Goal: Feedback & Contribution: Submit feedback/report problem

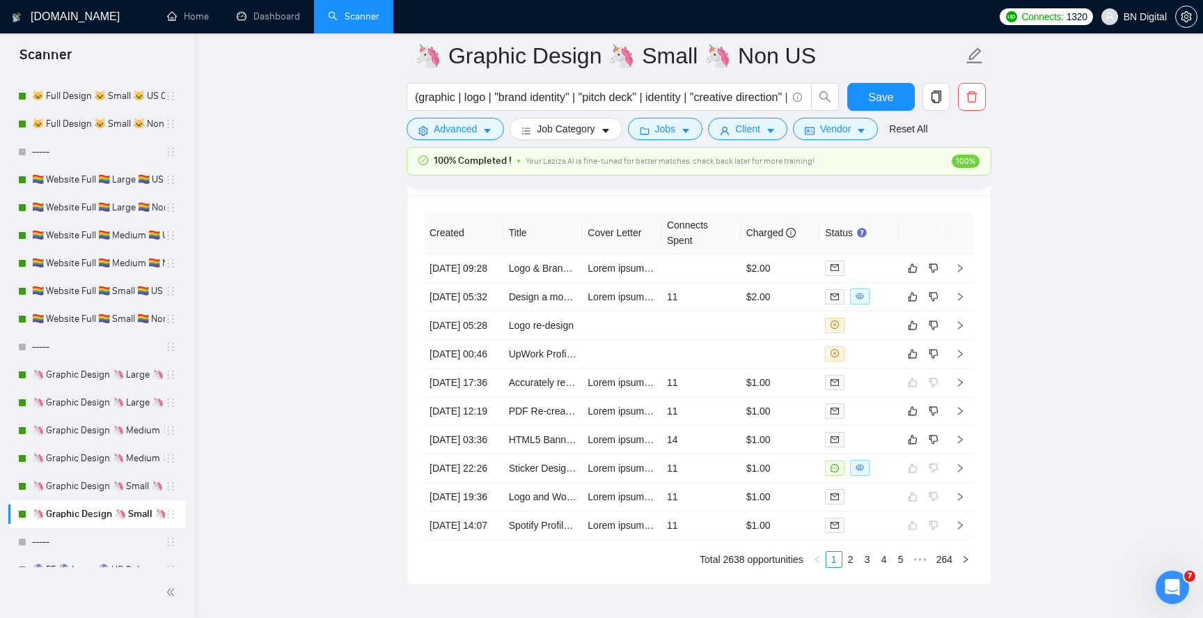
scroll to position [3633, 0]
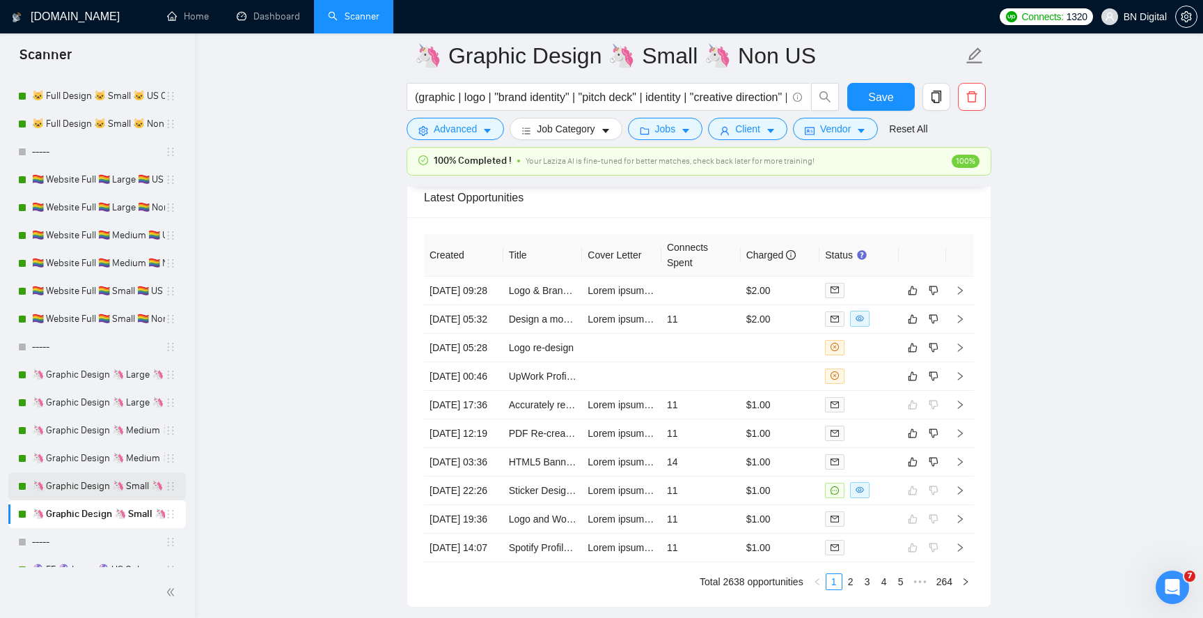
click at [127, 484] on link "🦄 Graphic Design 🦄 Small 🦄 US Only" at bounding box center [98, 486] width 133 height 28
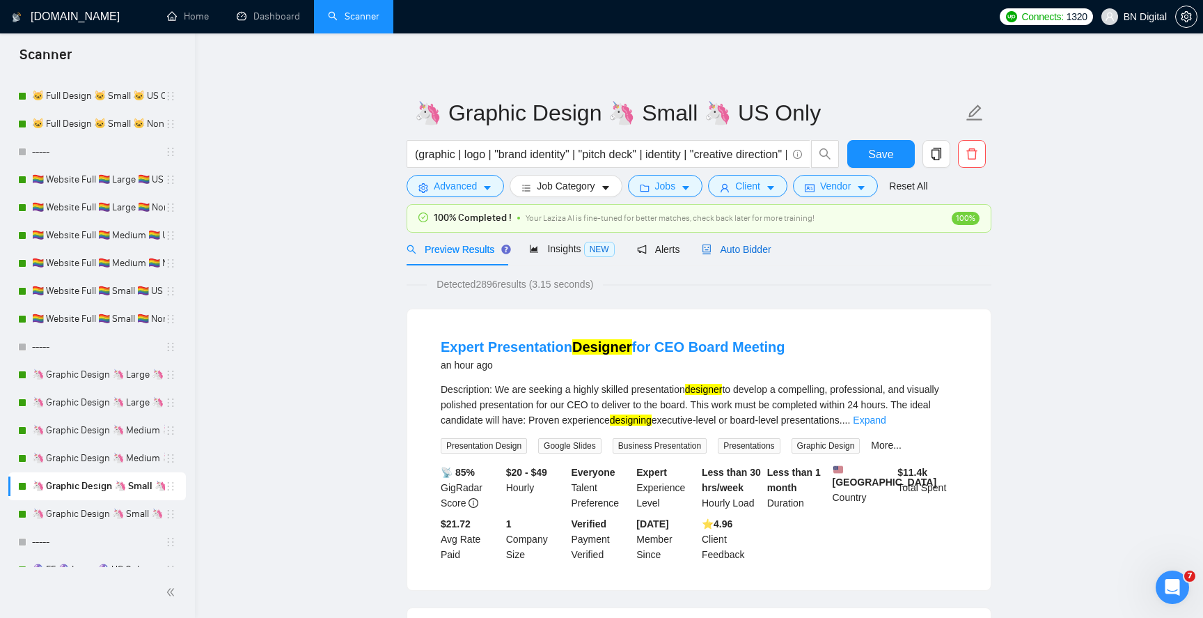
click at [729, 253] on span "Auto Bidder" at bounding box center [736, 249] width 69 height 11
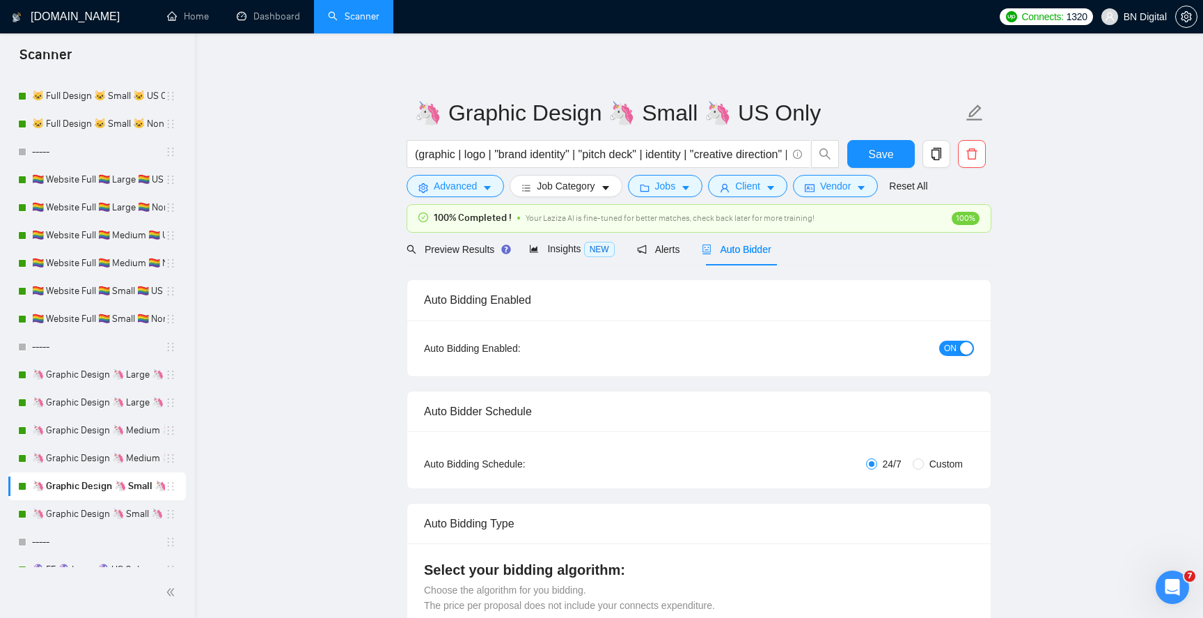
radio input "false"
radio input "true"
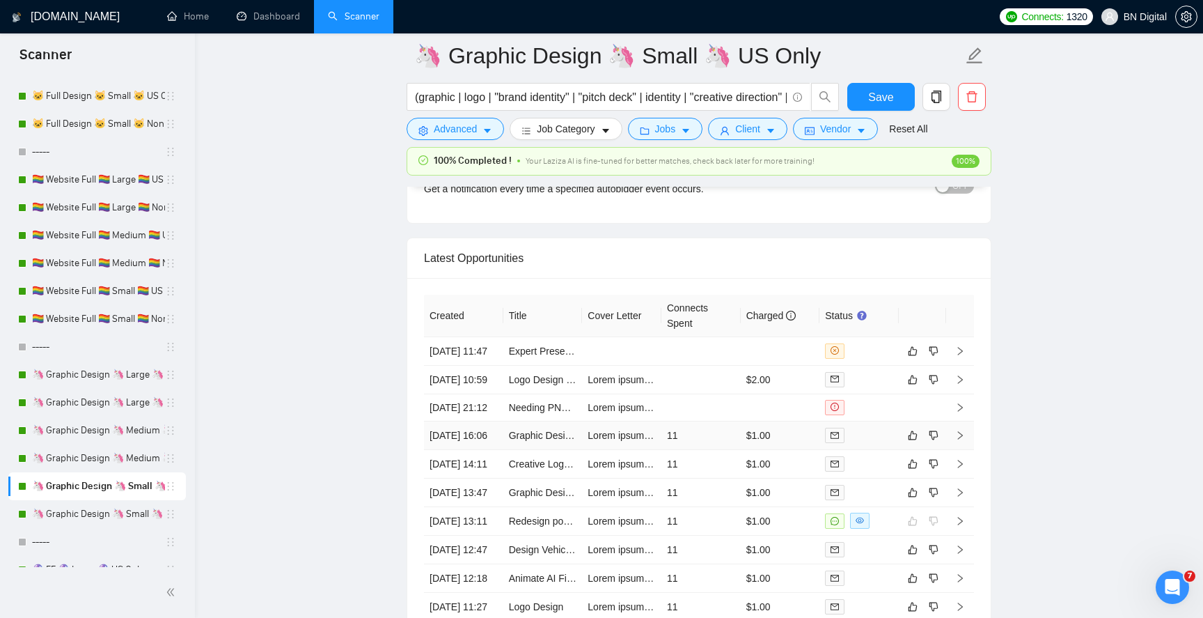
scroll to position [3579, 0]
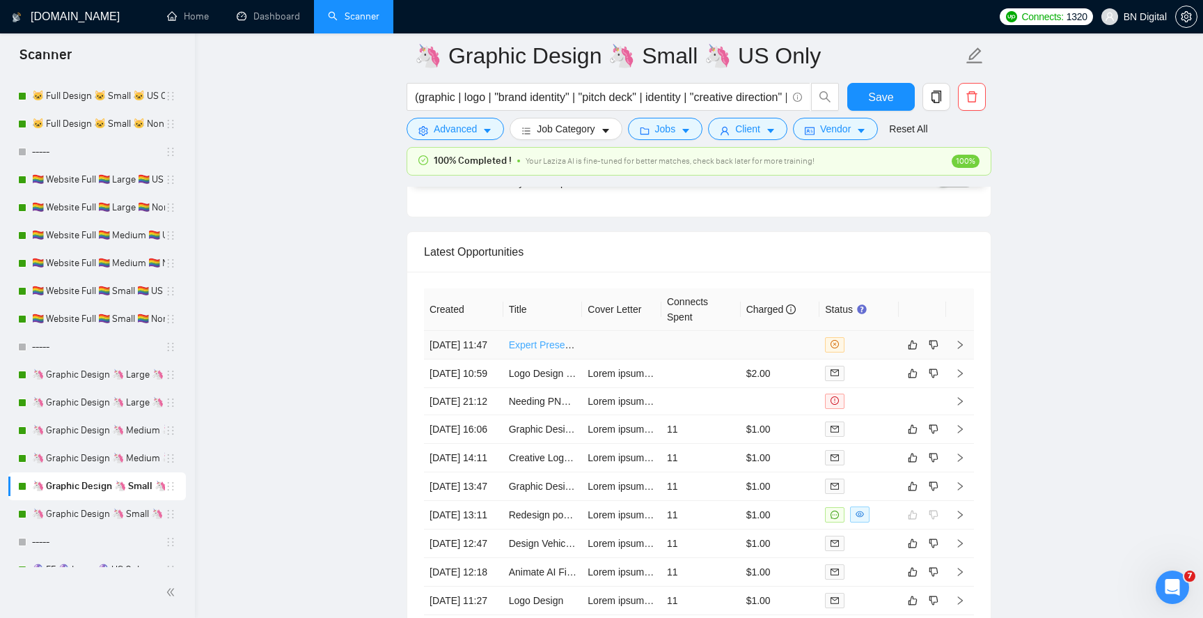
click at [547, 349] on link "Expert Presentation Designer for CEO Board Meeting" at bounding box center [624, 344] width 231 height 11
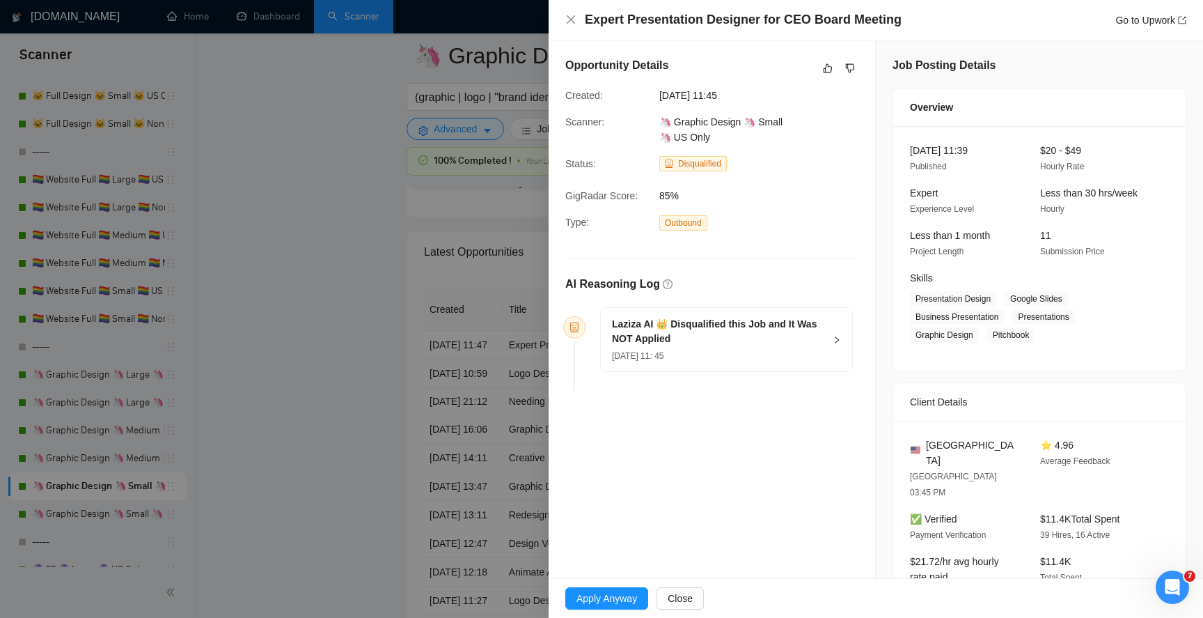
click at [291, 176] on div at bounding box center [601, 309] width 1203 height 618
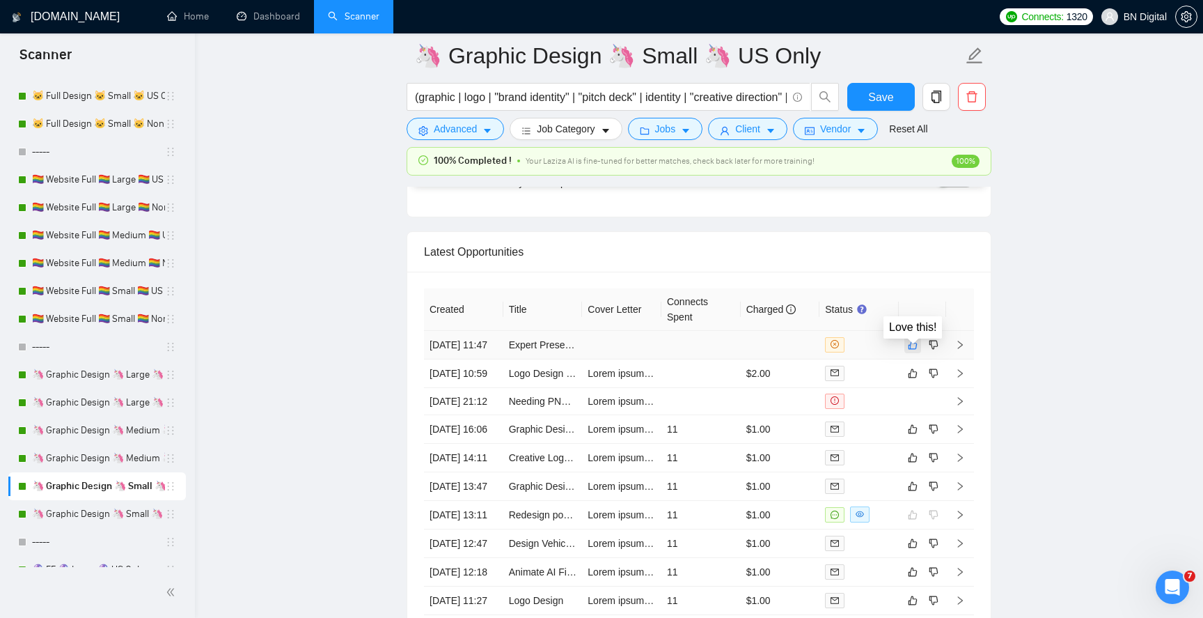
click at [913, 350] on icon "like" at bounding box center [913, 344] width 10 height 11
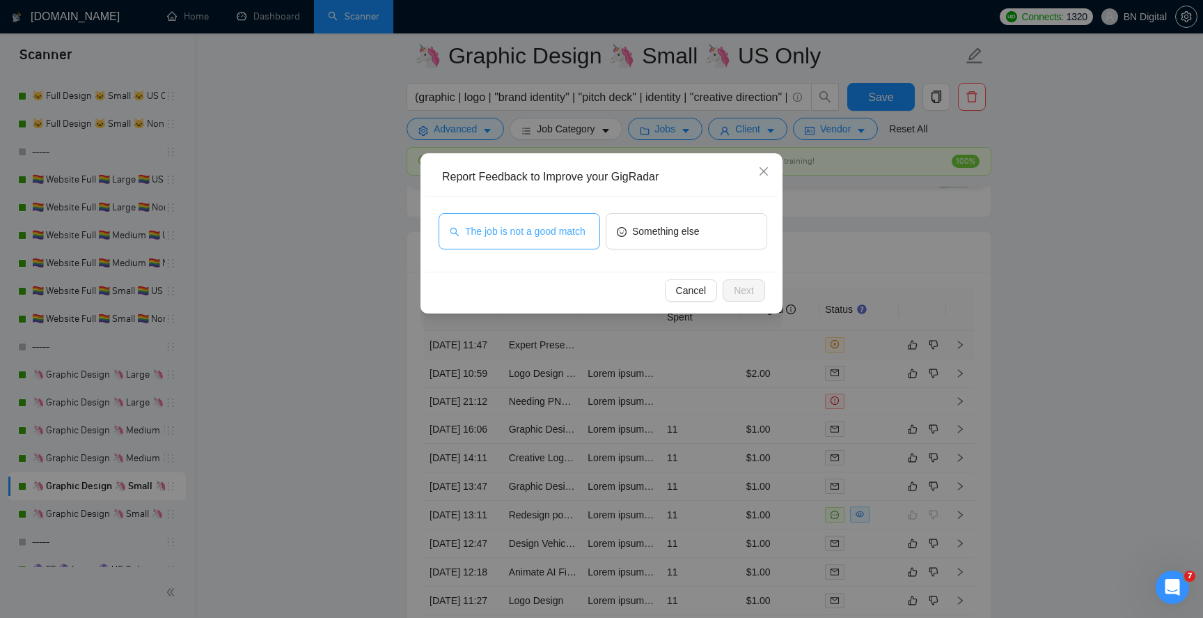
click at [563, 234] on span "The job is not a good match" at bounding box center [525, 230] width 120 height 15
click at [742, 285] on span "Next" at bounding box center [744, 290] width 20 height 15
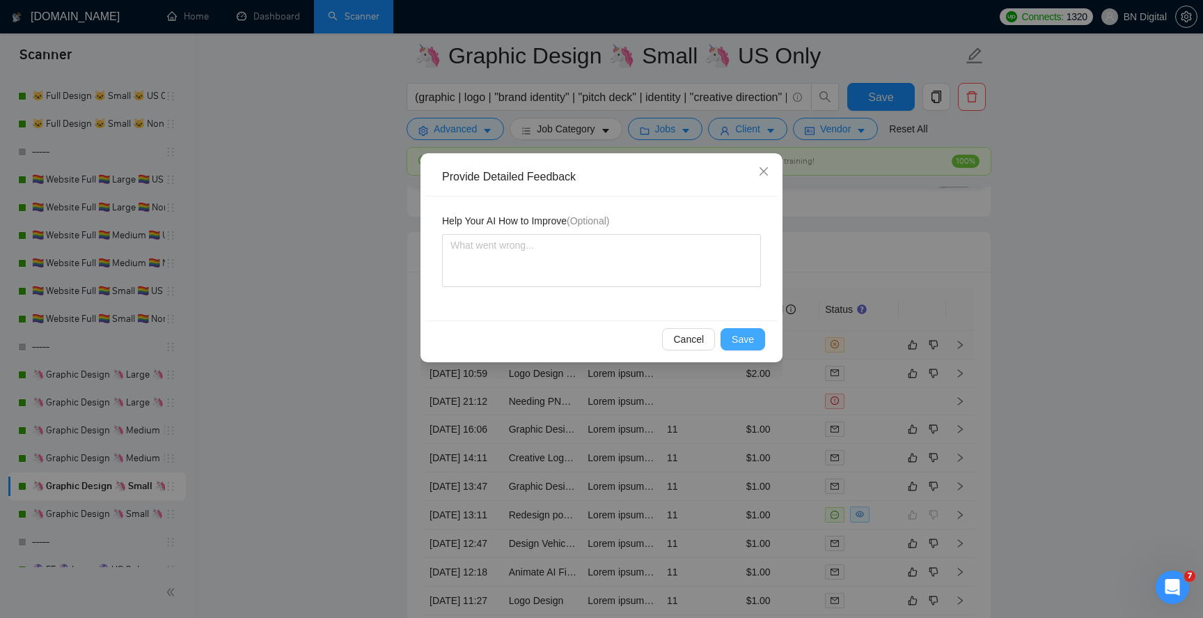
click at [748, 339] on span "Save" at bounding box center [743, 338] width 22 height 15
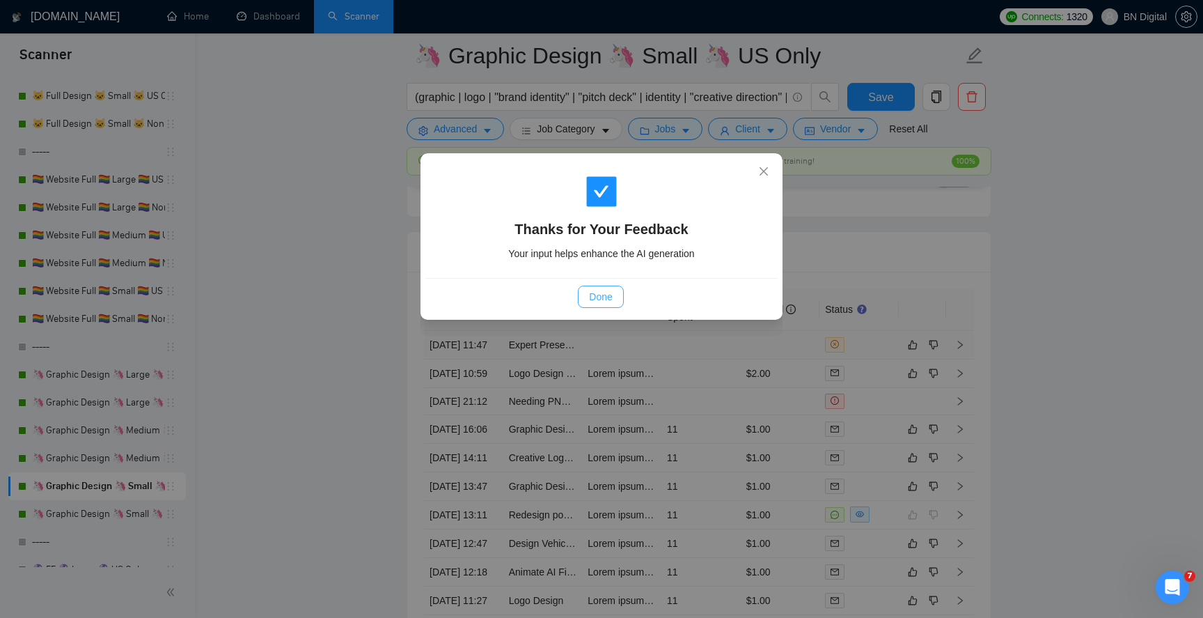
click at [604, 301] on span "Done" at bounding box center [600, 296] width 23 height 15
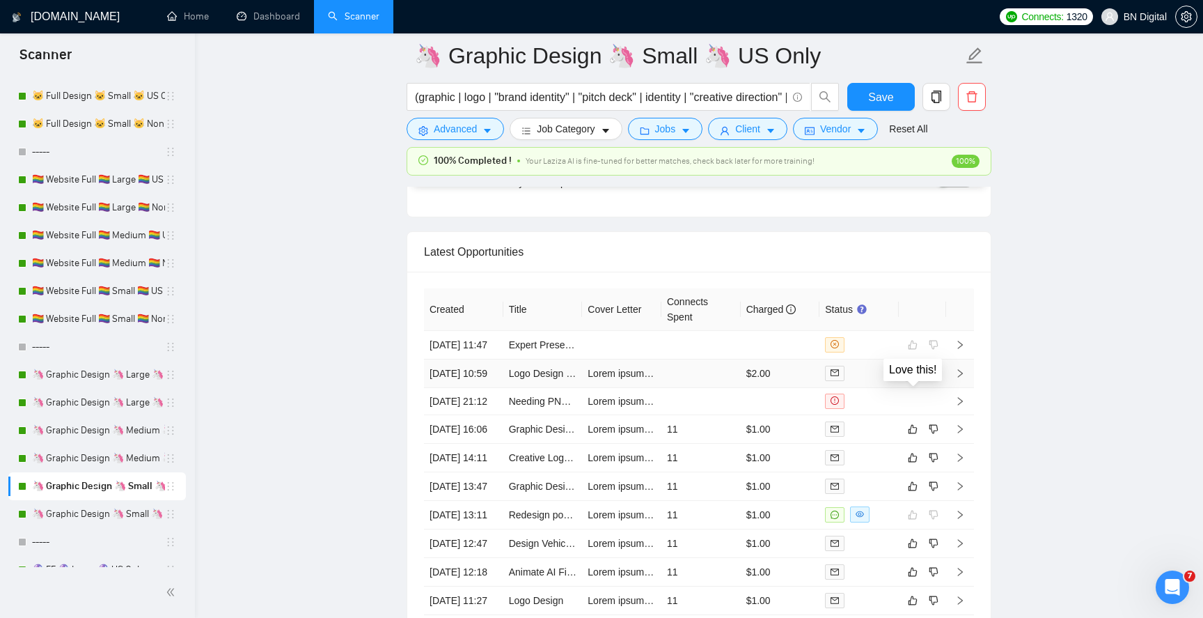
click at [910, 379] on icon "like" at bounding box center [913, 373] width 10 height 11
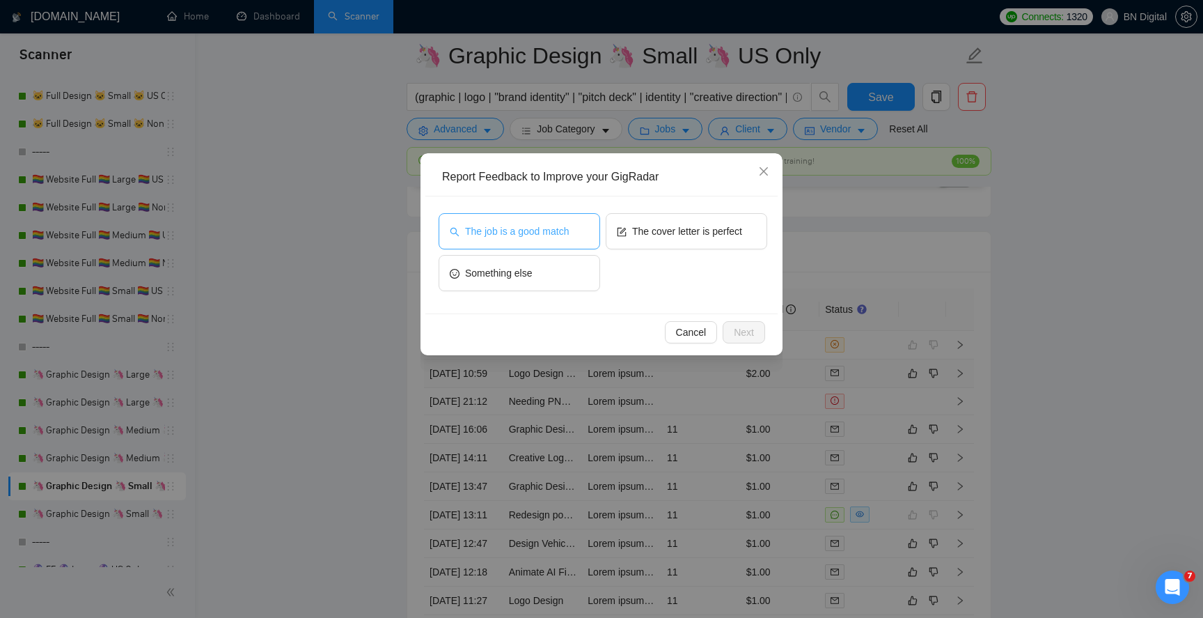
click at [579, 241] on button "The job is a good match" at bounding box center [520, 231] width 162 height 36
click at [737, 331] on span "Next" at bounding box center [744, 331] width 20 height 15
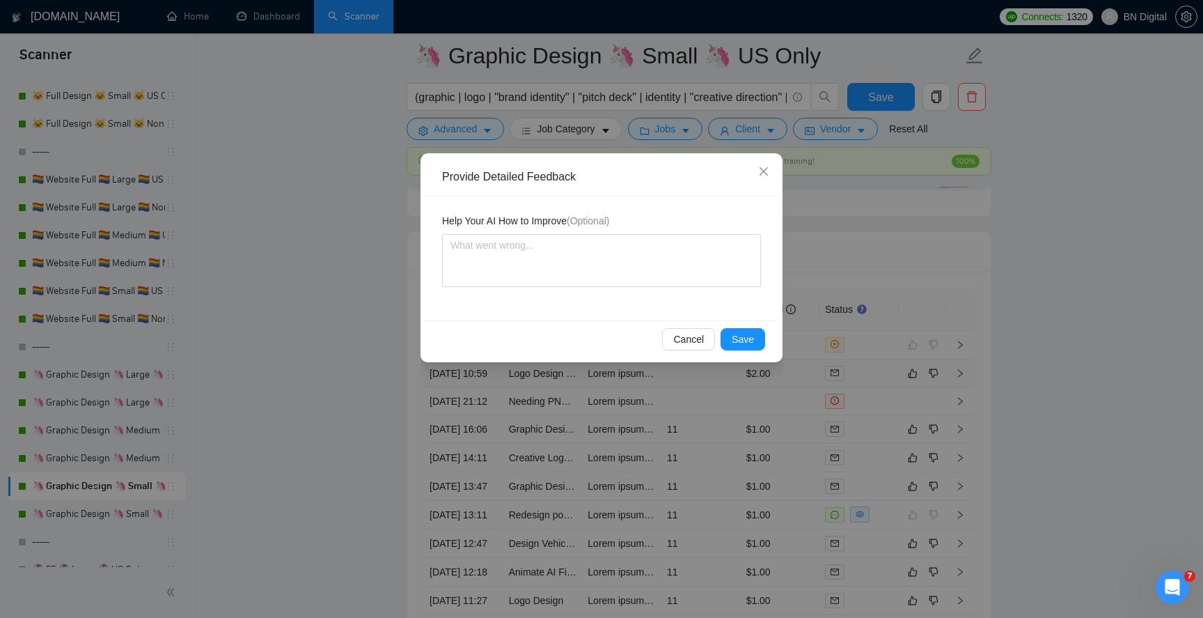
scroll to position [3587, 0]
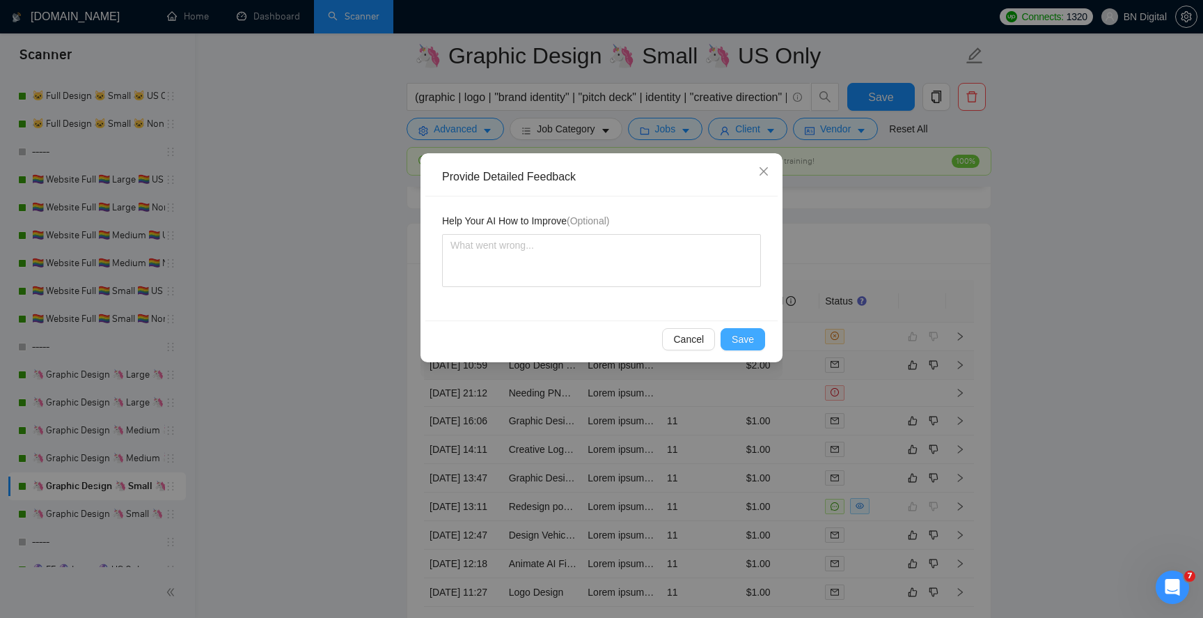
click at [738, 336] on span "Save" at bounding box center [743, 338] width 22 height 15
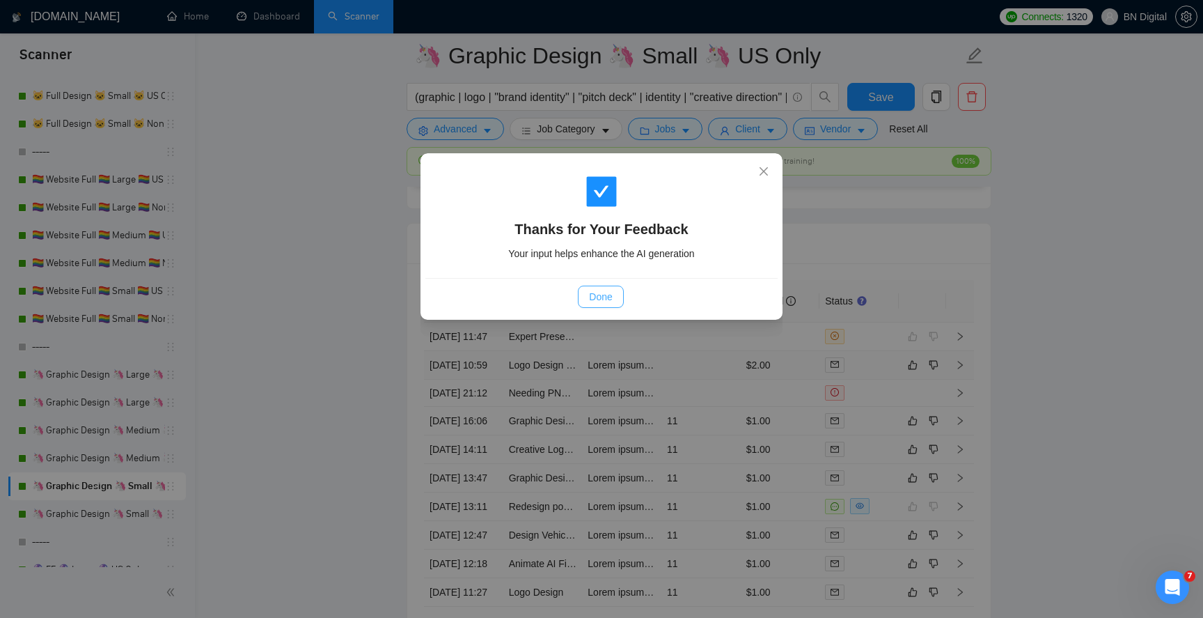
click at [602, 293] on span "Done" at bounding box center [600, 296] width 23 height 15
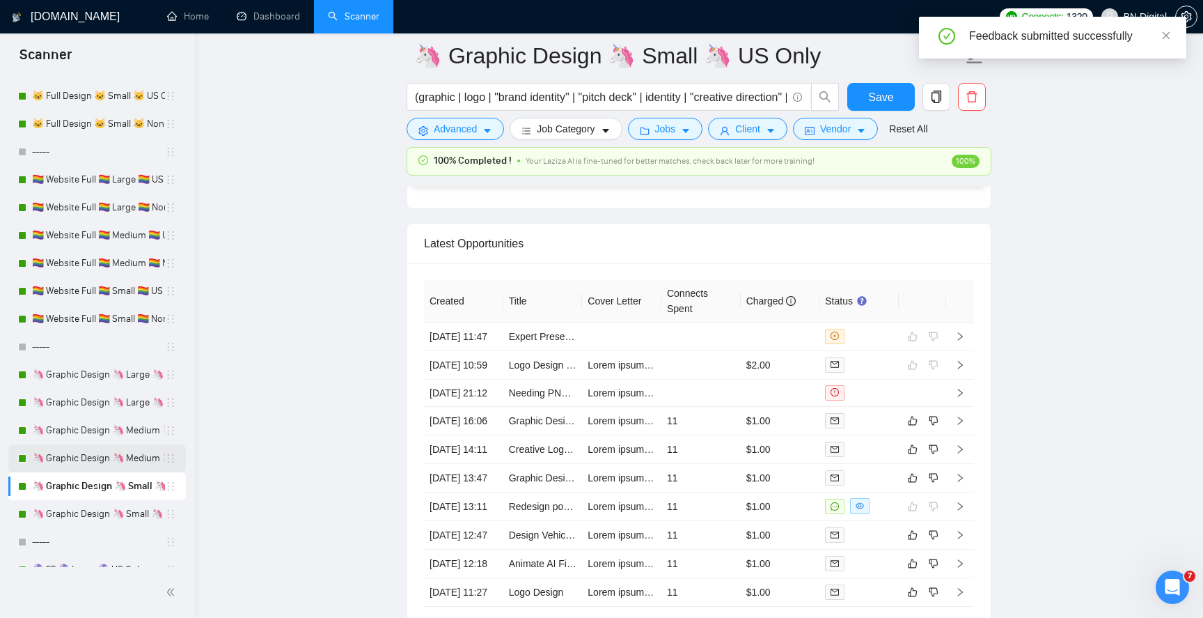
click at [100, 458] on link "🦄 Graphic Design 🦄 Medium 🦄 Non US" at bounding box center [98, 458] width 133 height 28
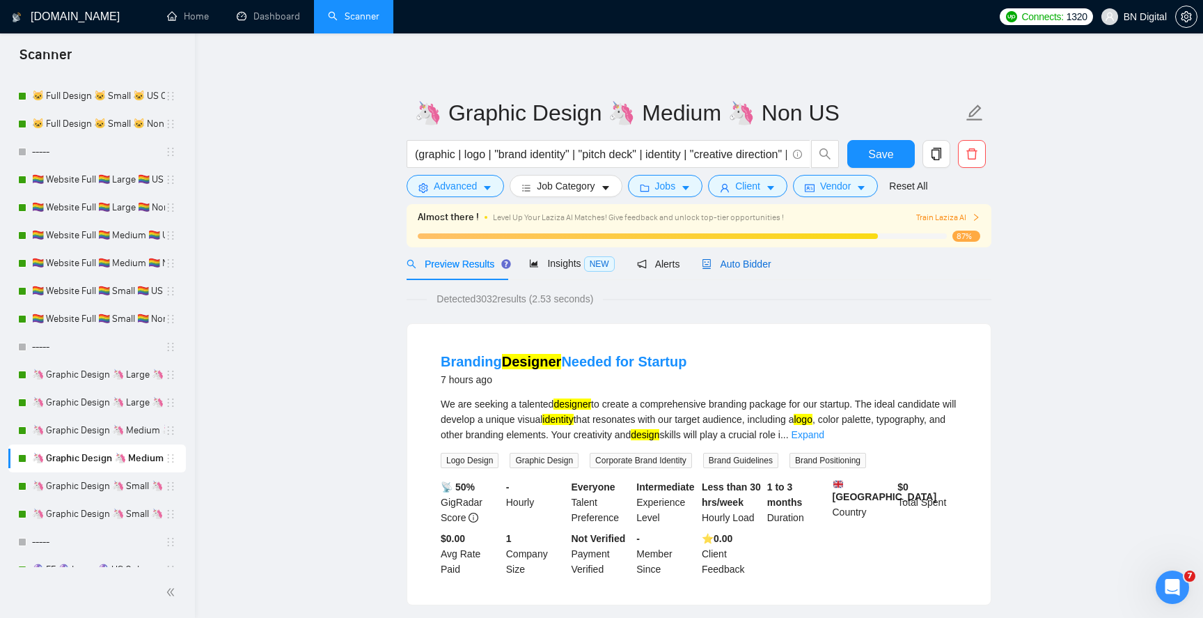
click at [753, 265] on span "Auto Bidder" at bounding box center [736, 263] width 69 height 11
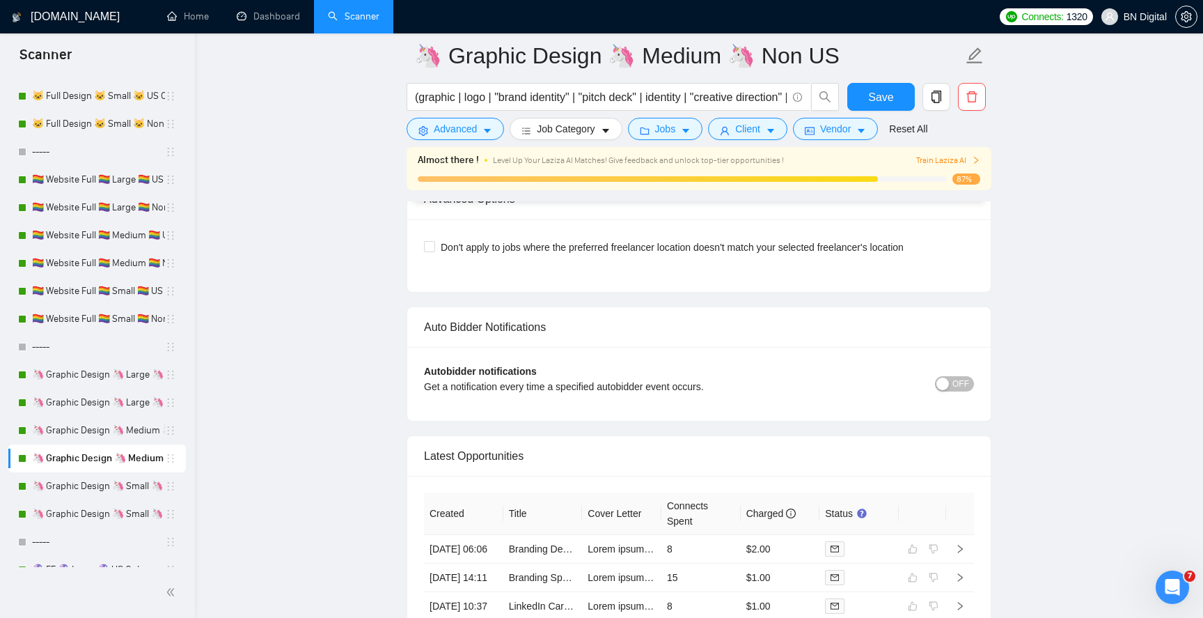
scroll to position [3505, 0]
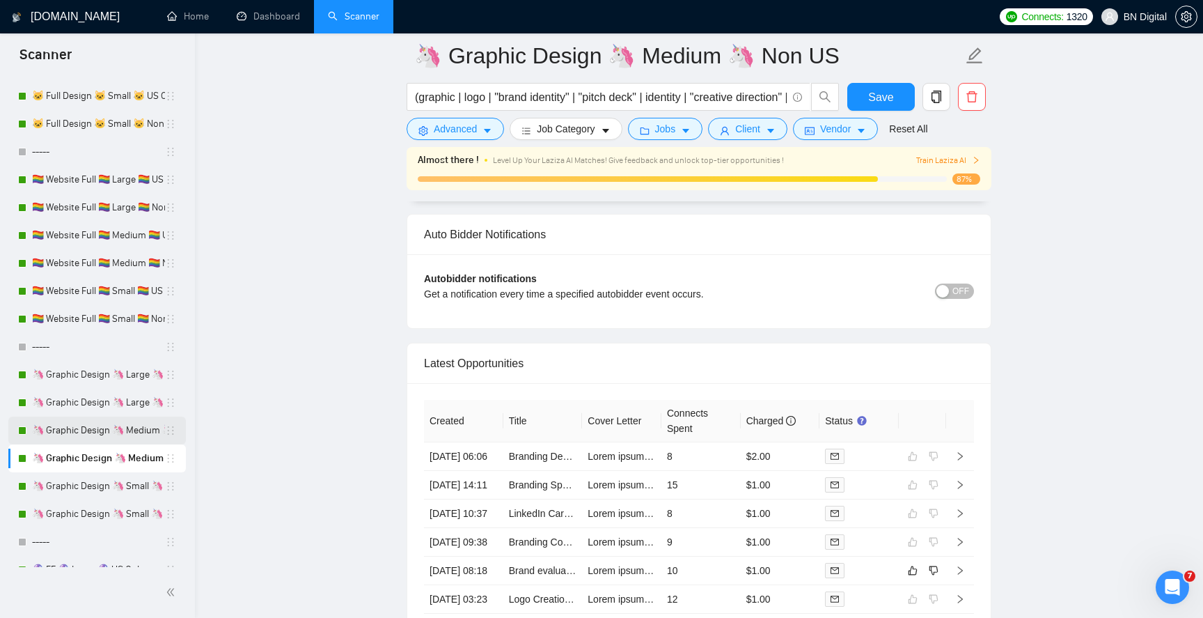
click at [104, 425] on link "🦄 Graphic Design 🦄 Medium 🦄 US Only" at bounding box center [98, 430] width 133 height 28
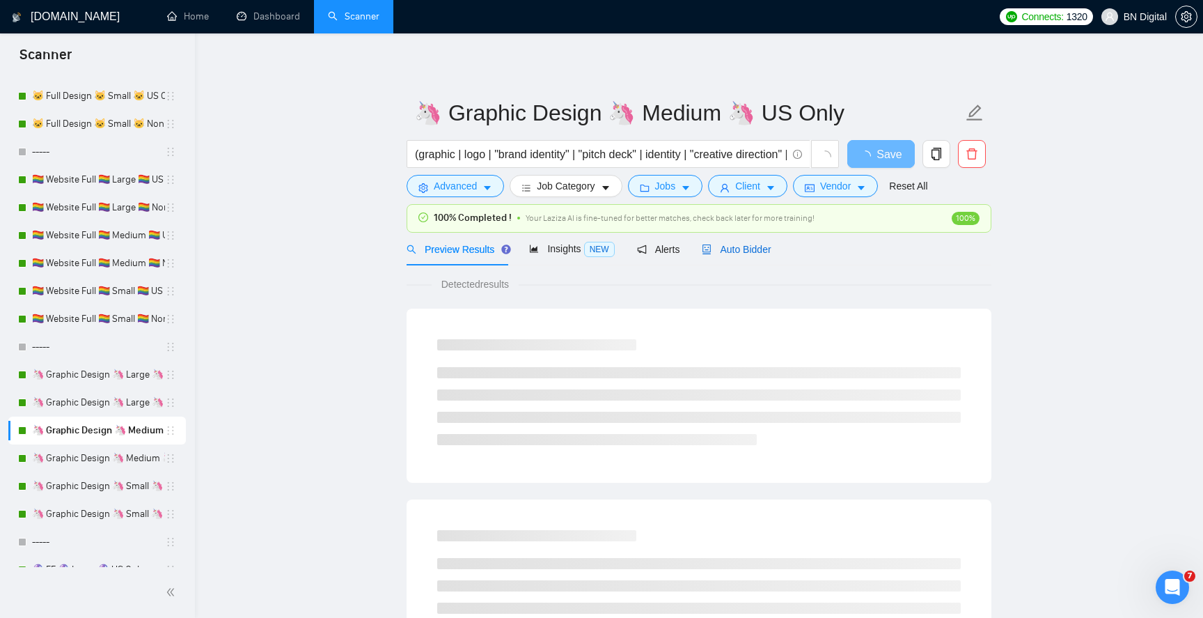
click at [721, 242] on div "Auto Bidder" at bounding box center [736, 249] width 69 height 15
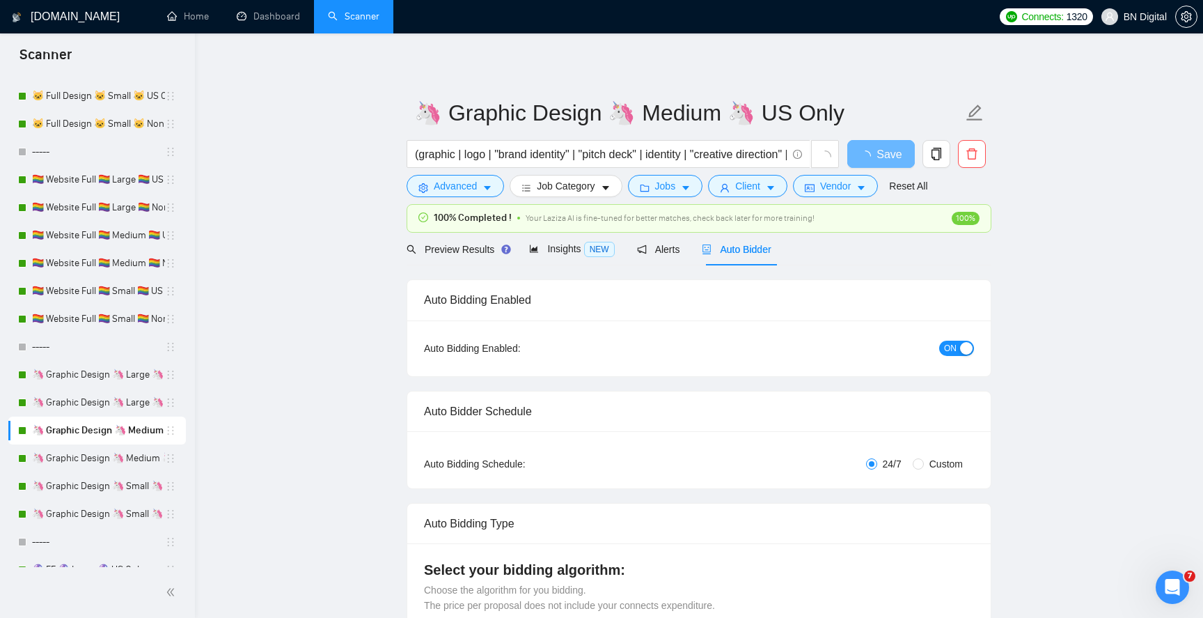
radio input "false"
radio input "true"
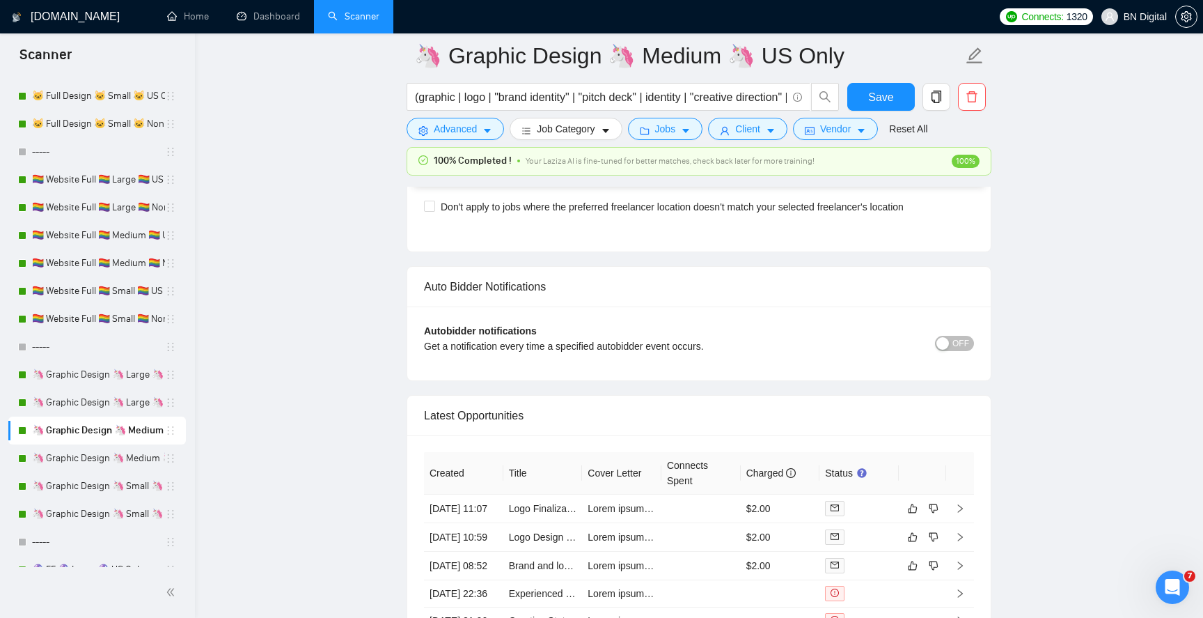
scroll to position [3569, 0]
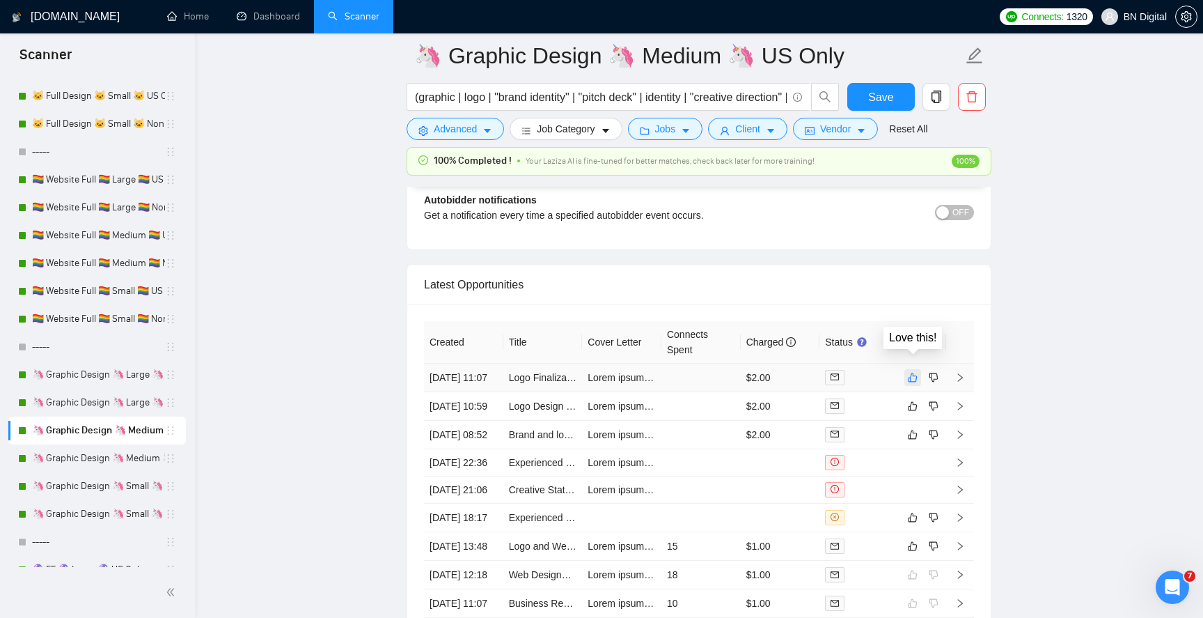
click at [911, 372] on icon "like" at bounding box center [913, 377] width 10 height 11
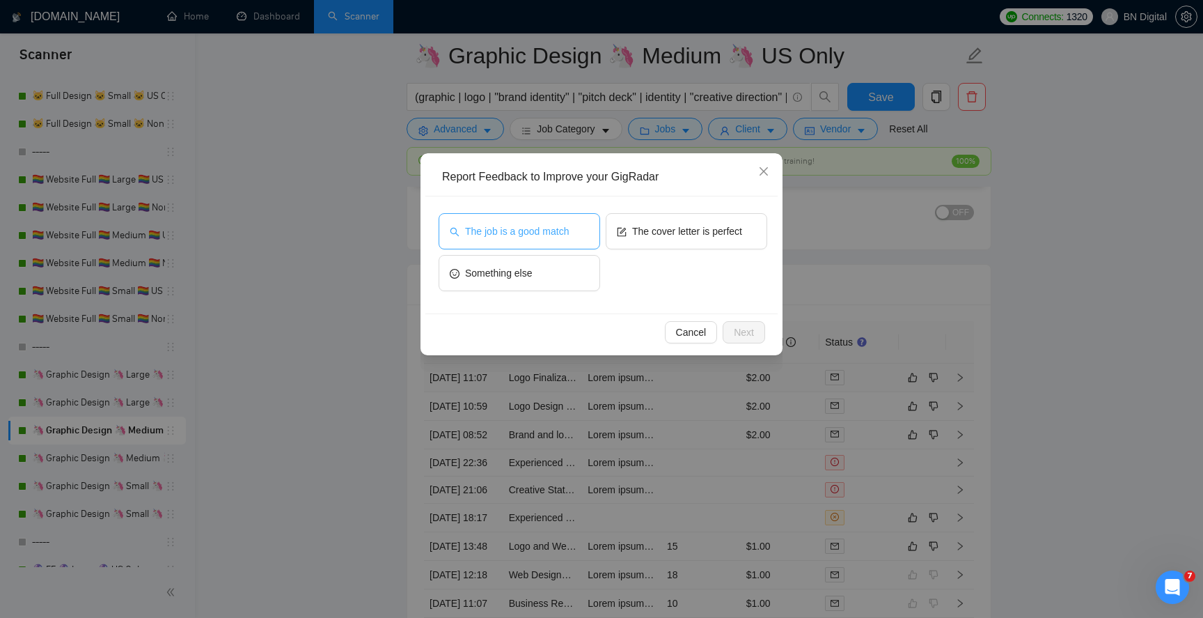
click at [534, 228] on span "The job is a good match" at bounding box center [517, 230] width 104 height 15
click at [741, 335] on span "Next" at bounding box center [744, 331] width 20 height 15
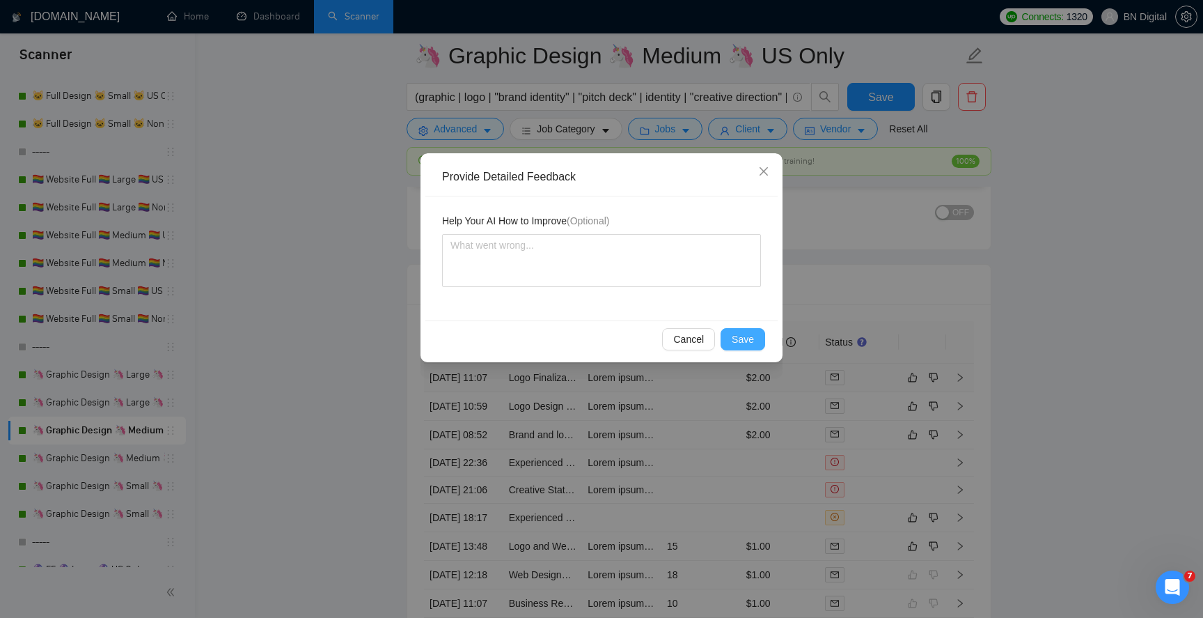
click at [735, 338] on span "Save" at bounding box center [743, 338] width 22 height 15
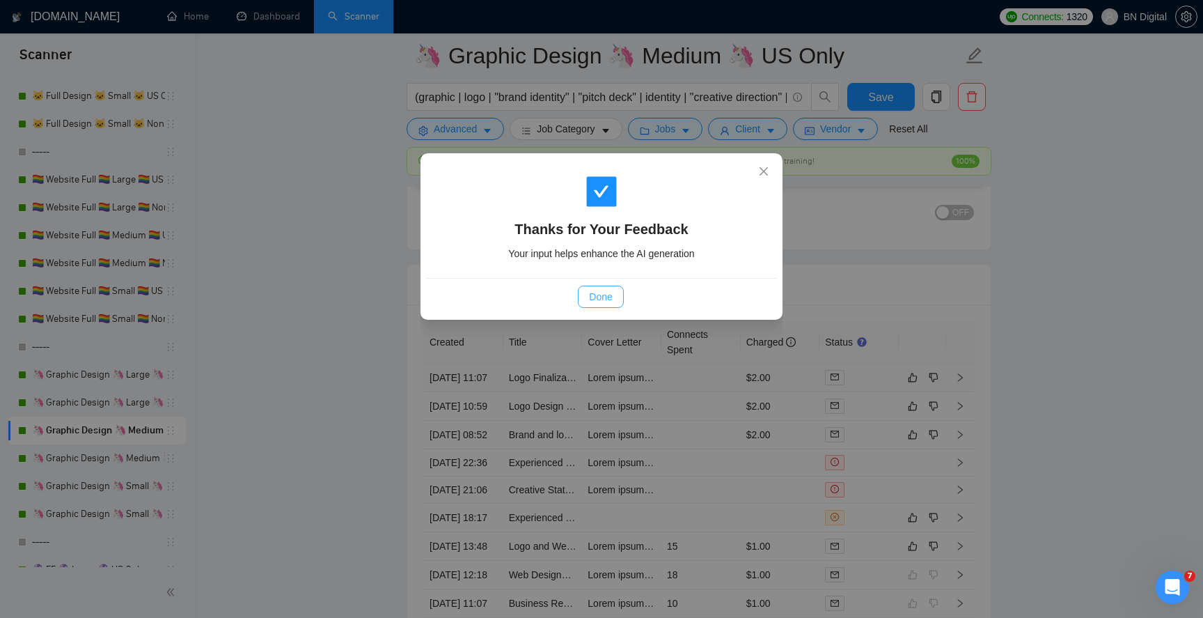
click at [597, 299] on span "Done" at bounding box center [600, 296] width 23 height 15
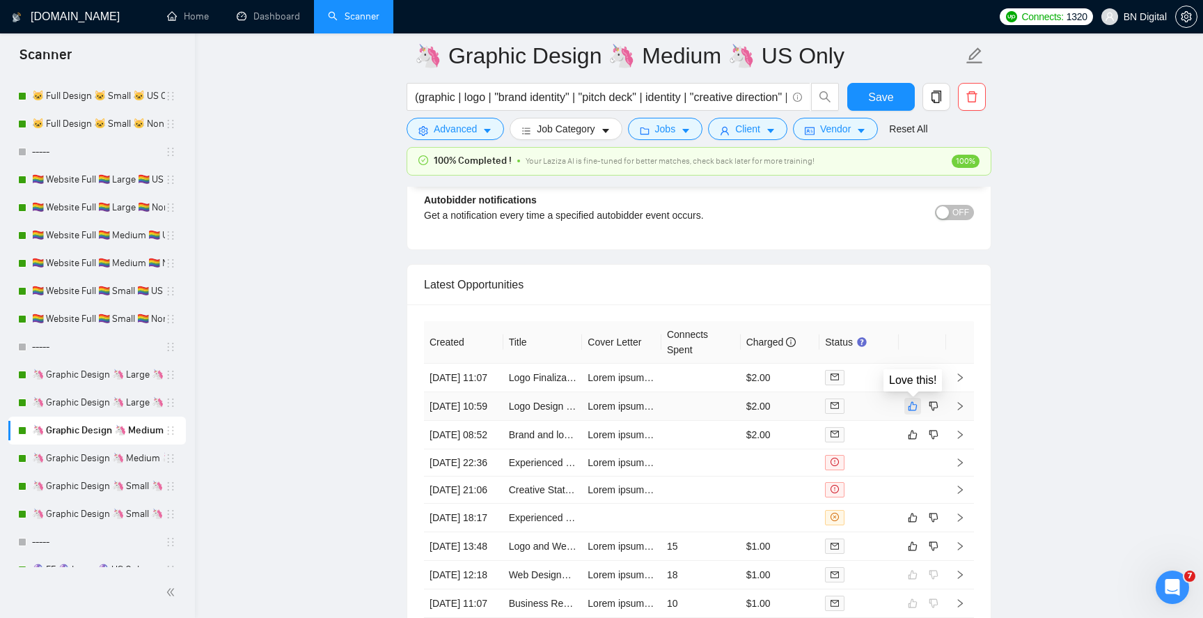
click at [913, 407] on icon "like" at bounding box center [913, 405] width 10 height 11
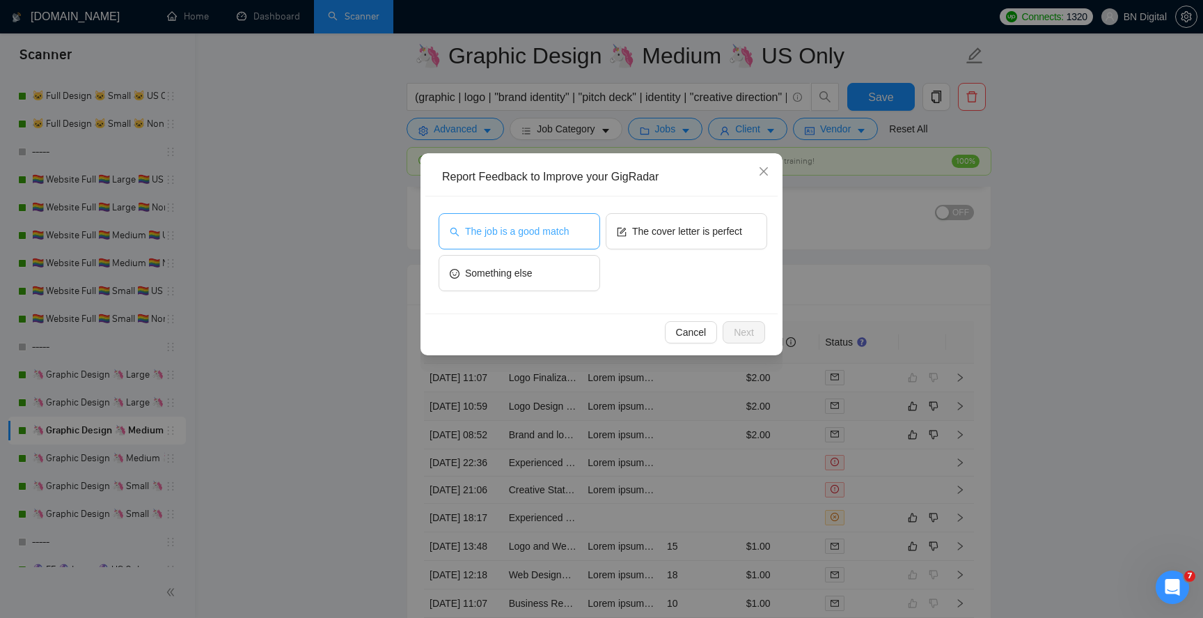
click at [521, 228] on span "The job is a good match" at bounding box center [517, 230] width 104 height 15
click at [746, 331] on span "Next" at bounding box center [744, 331] width 20 height 15
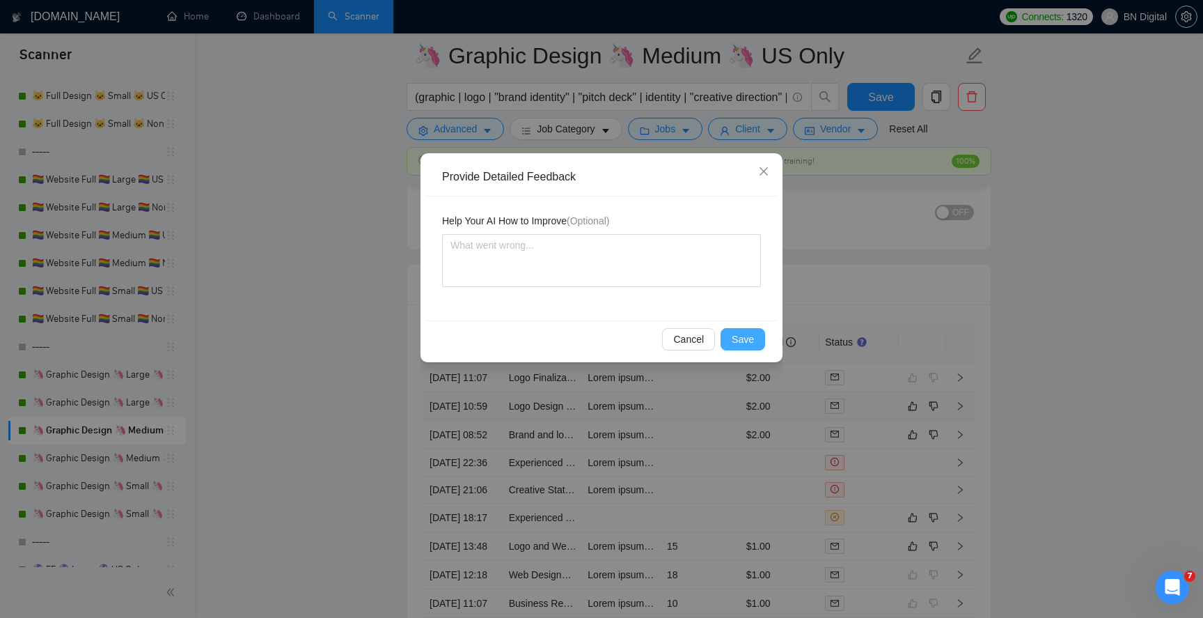
click at [746, 333] on span "Save" at bounding box center [743, 338] width 22 height 15
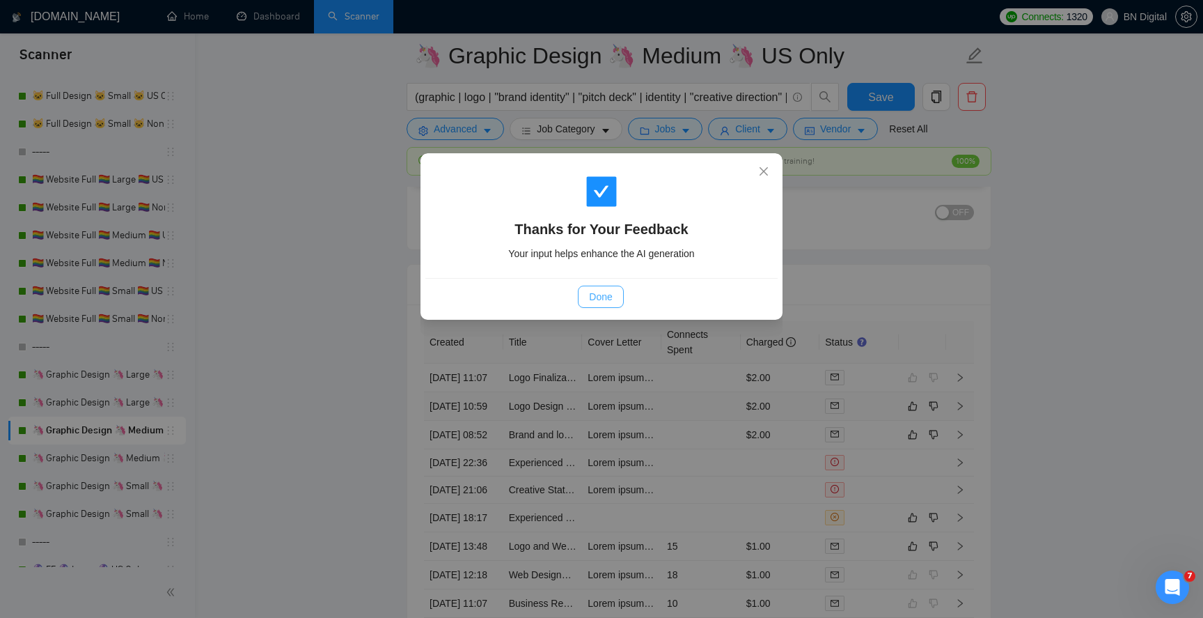
click at [611, 297] on span "Done" at bounding box center [600, 296] width 23 height 15
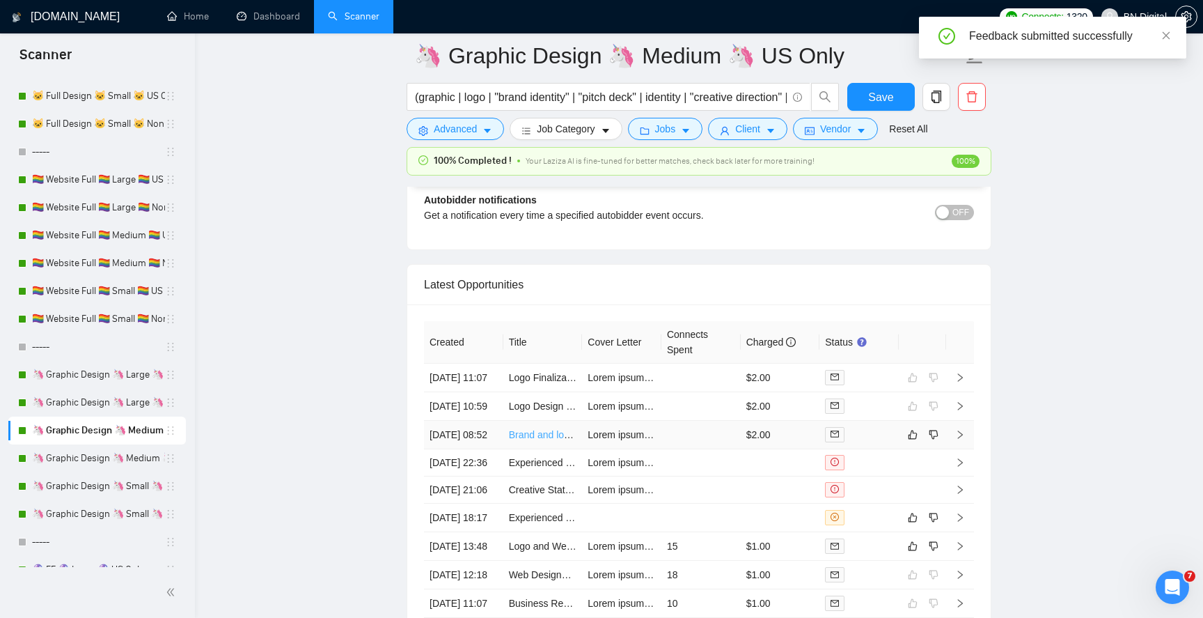
click at [538, 440] on link "Brand and logo desgin" at bounding box center [557, 434] width 97 height 11
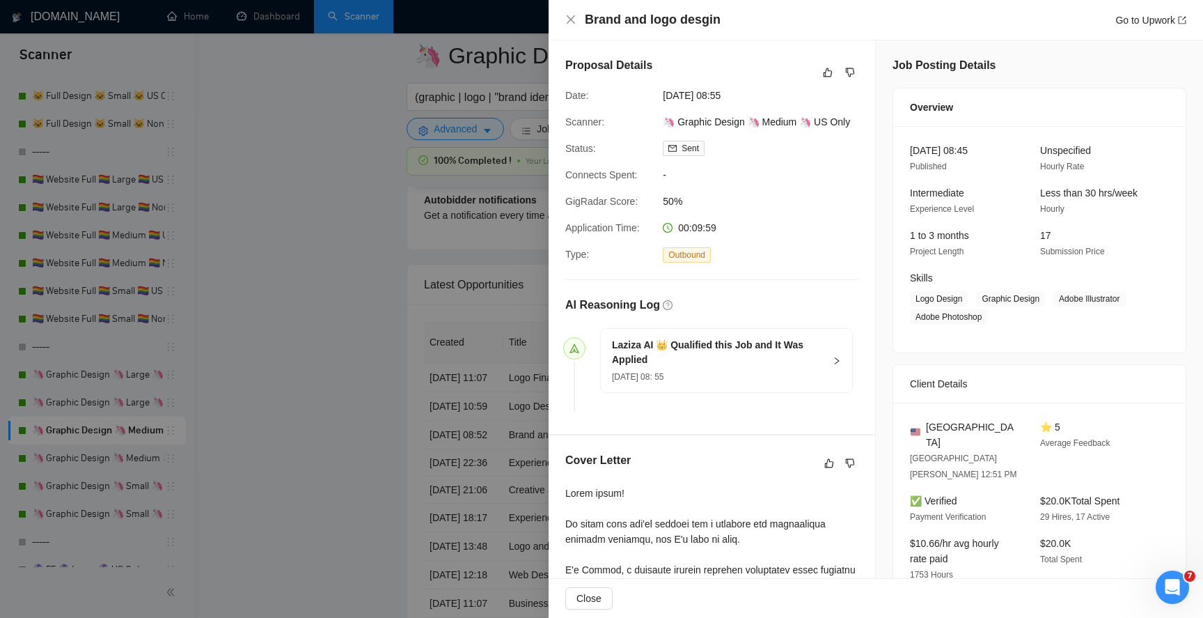
click at [301, 291] on div at bounding box center [601, 309] width 1203 height 618
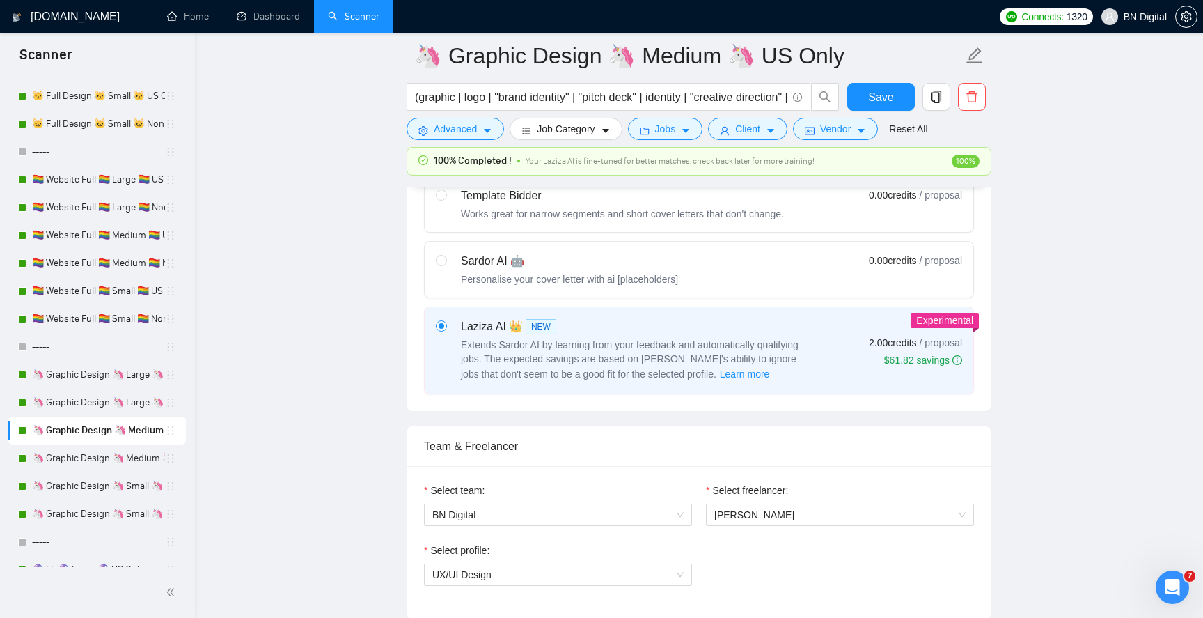
scroll to position [605, 0]
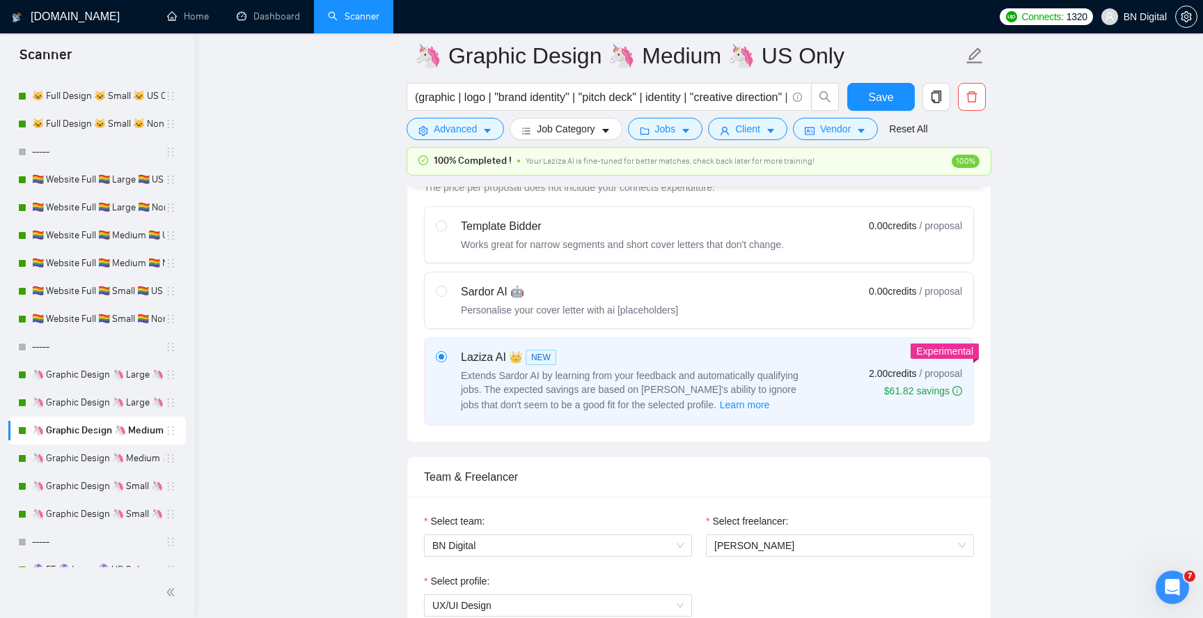
click at [968, 349] on span "Experimental" at bounding box center [944, 350] width 57 height 11
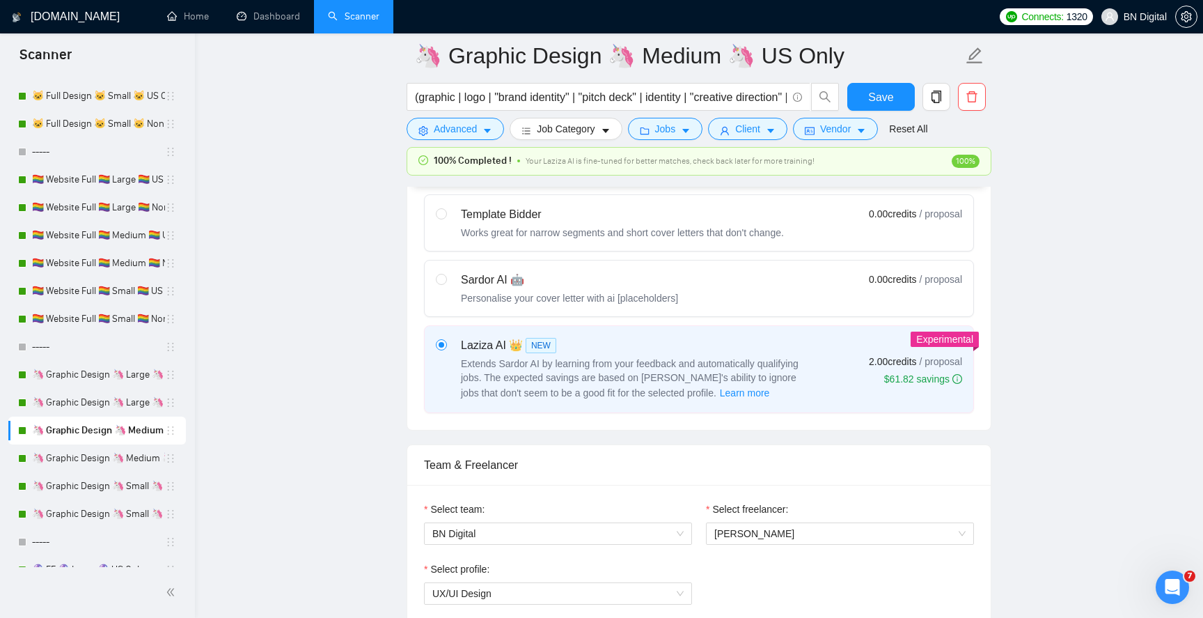
scroll to position [559, 0]
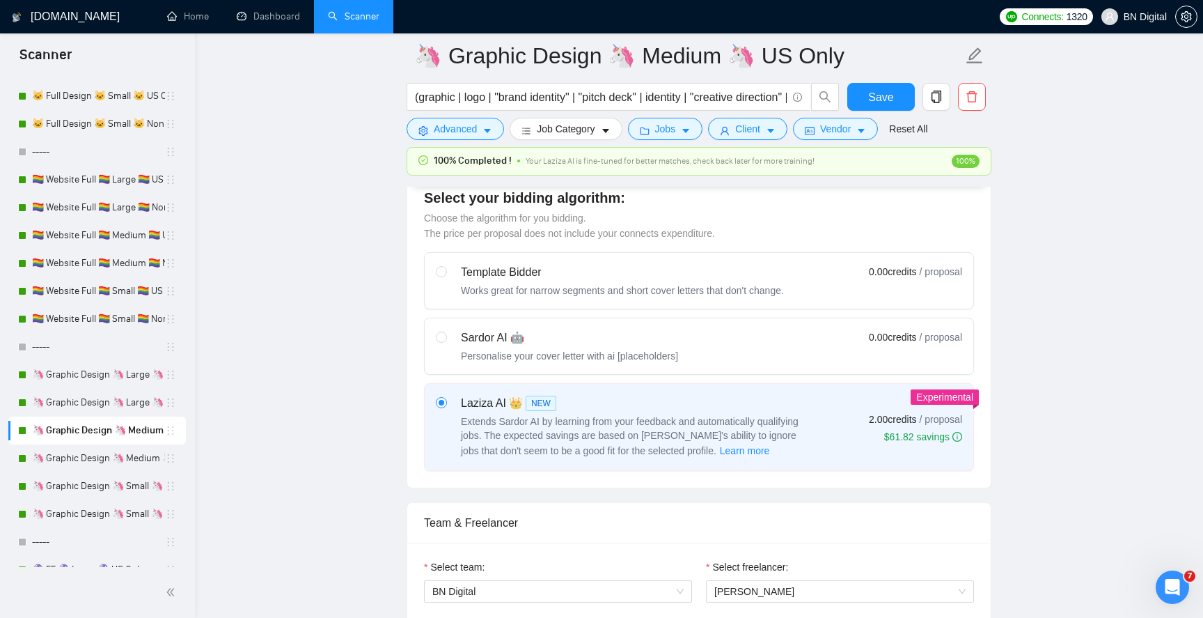
click at [608, 335] on div "Sardor AI 🤖" at bounding box center [569, 337] width 217 height 17
click at [446, 335] on input "radio" at bounding box center [441, 336] width 10 height 10
radio input "true"
radio input "false"
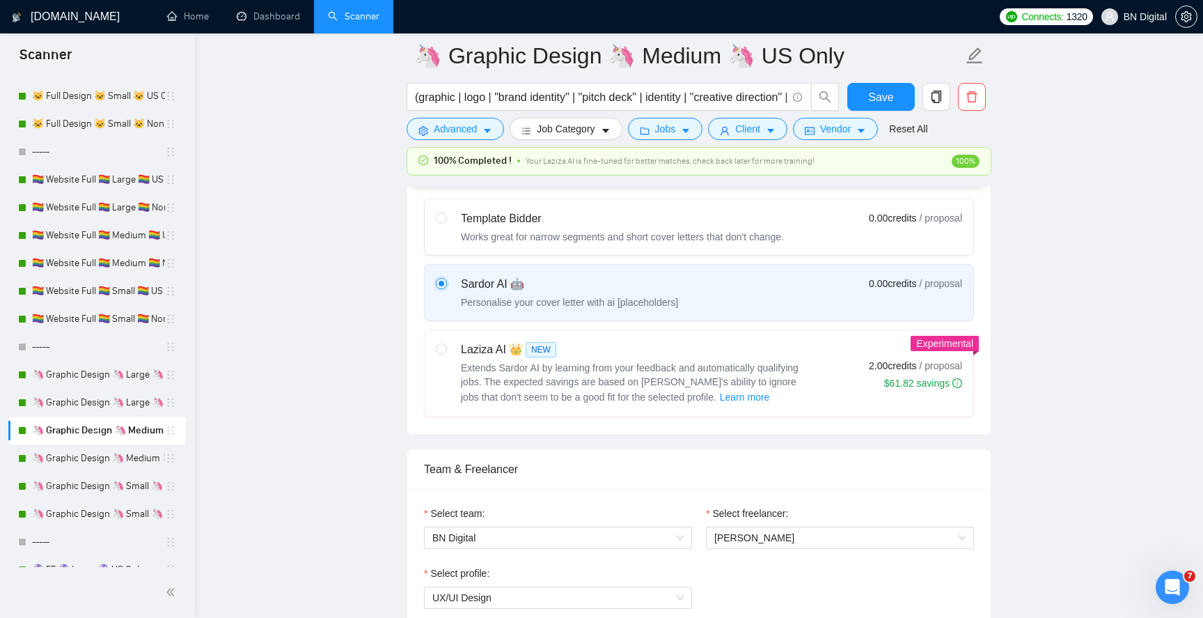
scroll to position [520, 0]
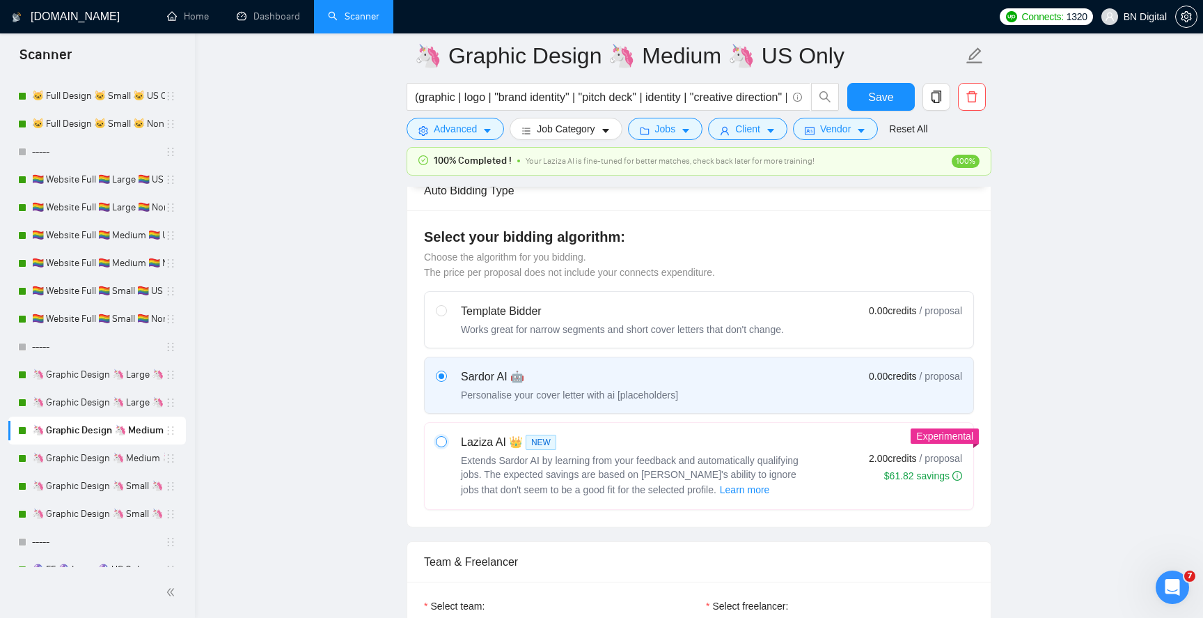
click at [441, 438] on input "radio" at bounding box center [441, 441] width 10 height 10
radio input "true"
radio input "false"
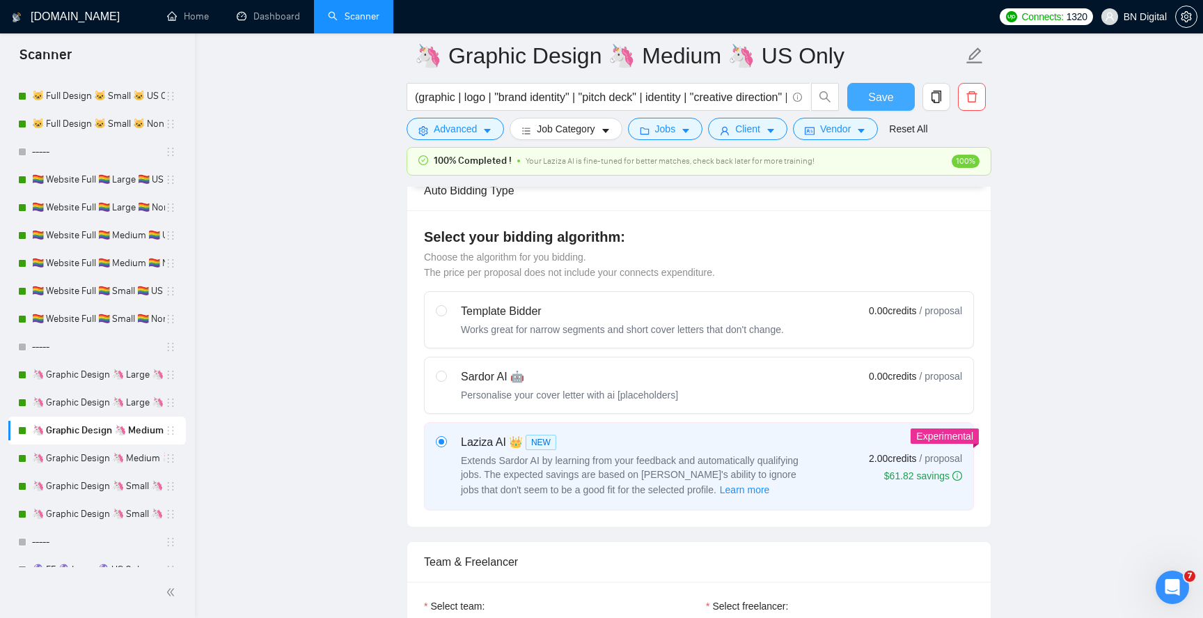
click at [869, 99] on span "Save" at bounding box center [880, 96] width 25 height 17
